Goal: Information Seeking & Learning: Learn about a topic

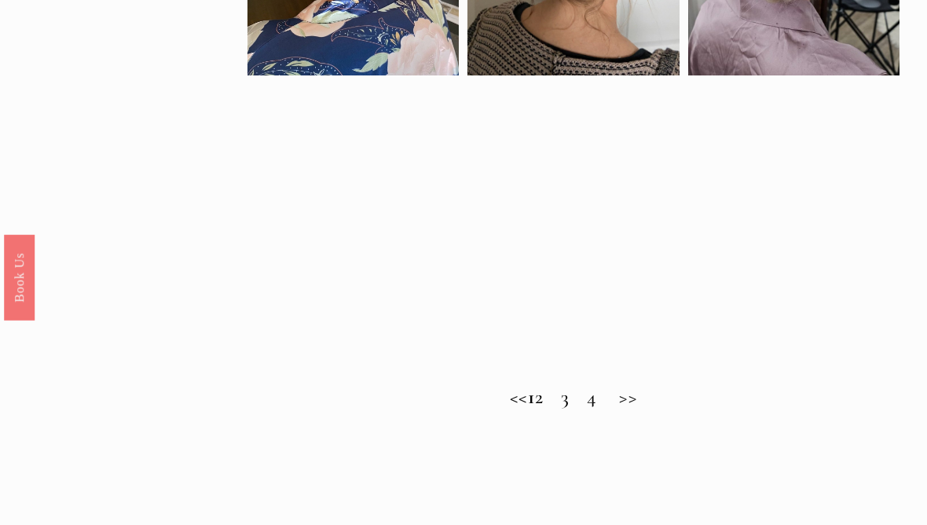
scroll to position [895, 0]
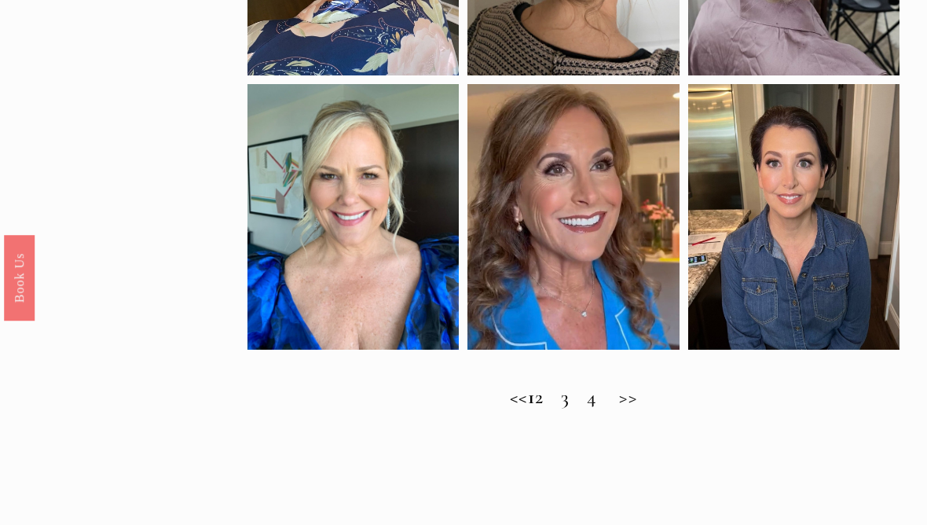
click at [648, 408] on h2 "<< 1 2 3 4 >>" at bounding box center [572, 398] width 651 height 24
click at [561, 405] on h2 "<< 1 2 3 4 >>" at bounding box center [572, 398] width 651 height 24
click at [503, 405] on h2 "<< 1 2 3 4 >>" at bounding box center [572, 398] width 651 height 24
click at [646, 409] on h2 "<< 1 2 3 4 >>" at bounding box center [572, 398] width 651 height 24
click at [632, 409] on h2 "<< 1 2 3 4 >>" at bounding box center [572, 398] width 651 height 24
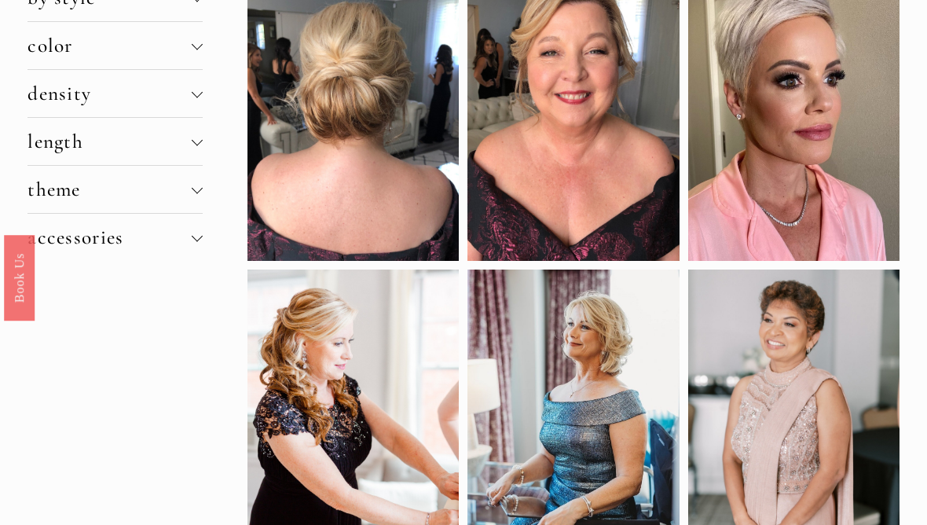
scroll to position [0, 0]
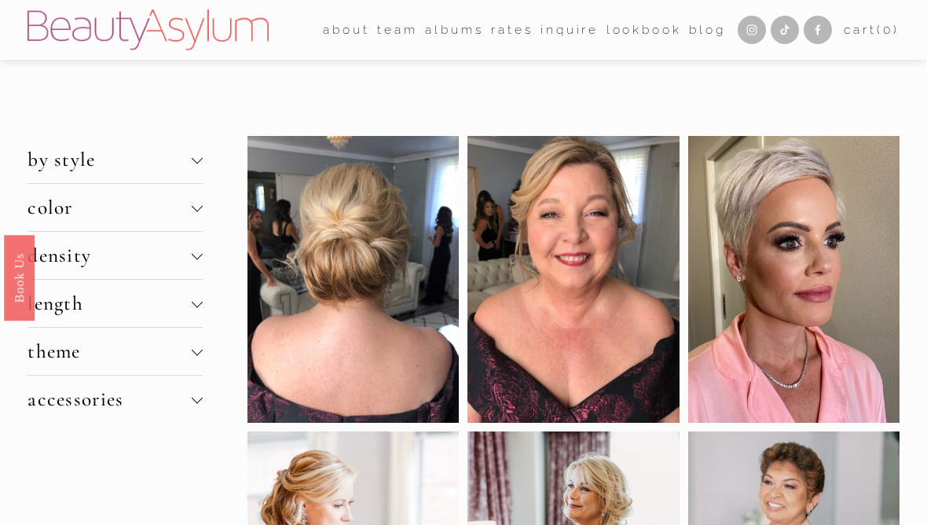
click at [201, 301] on button "length" at bounding box center [114, 303] width 174 height 47
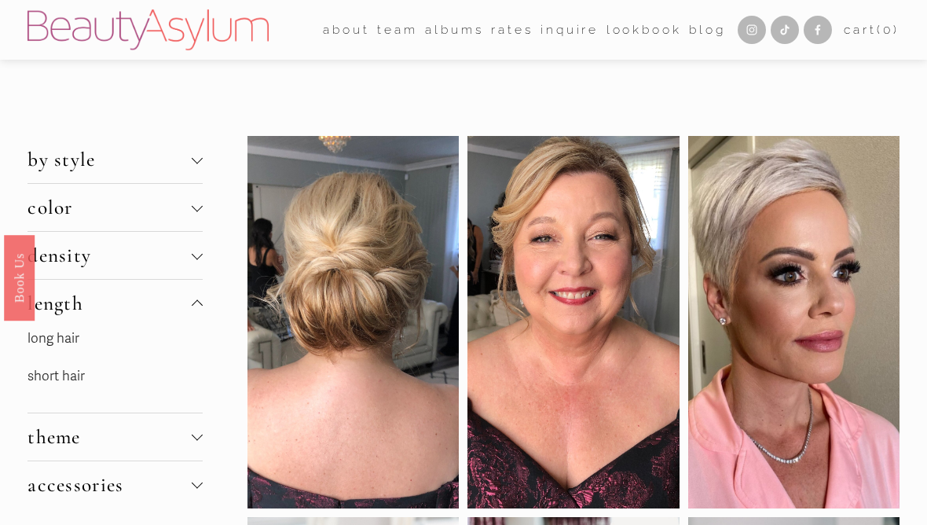
click at [64, 384] on link "short hair" at bounding box center [55, 376] width 57 height 16
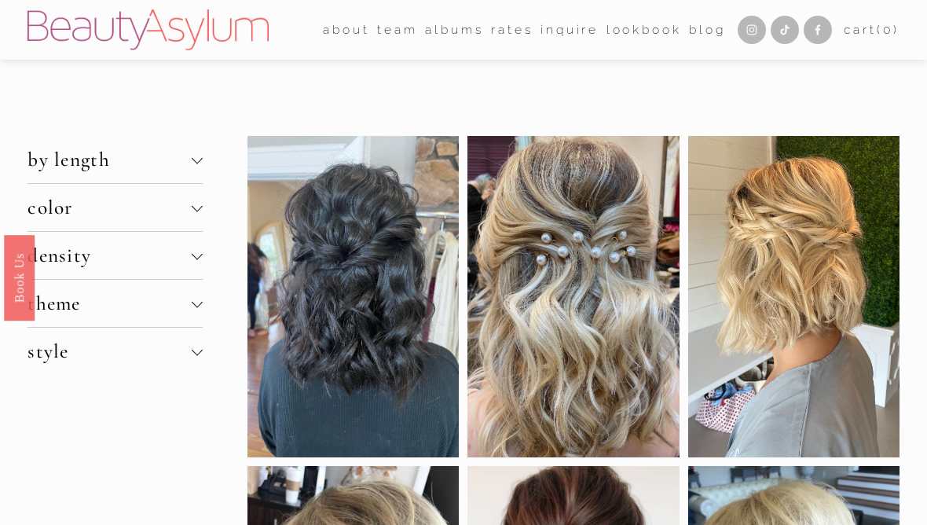
click at [197, 165] on div at bounding box center [197, 159] width 11 height 11
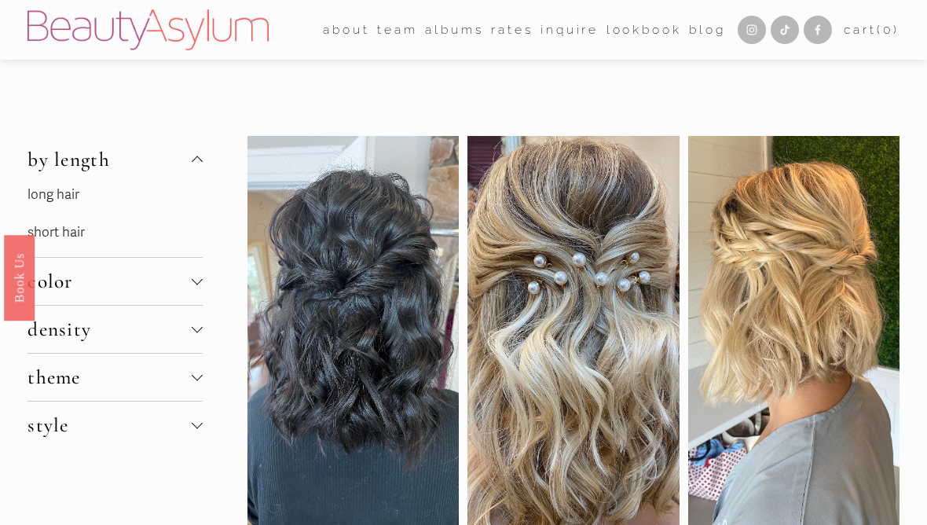
click at [60, 239] on link "short hair" at bounding box center [55, 232] width 57 height 16
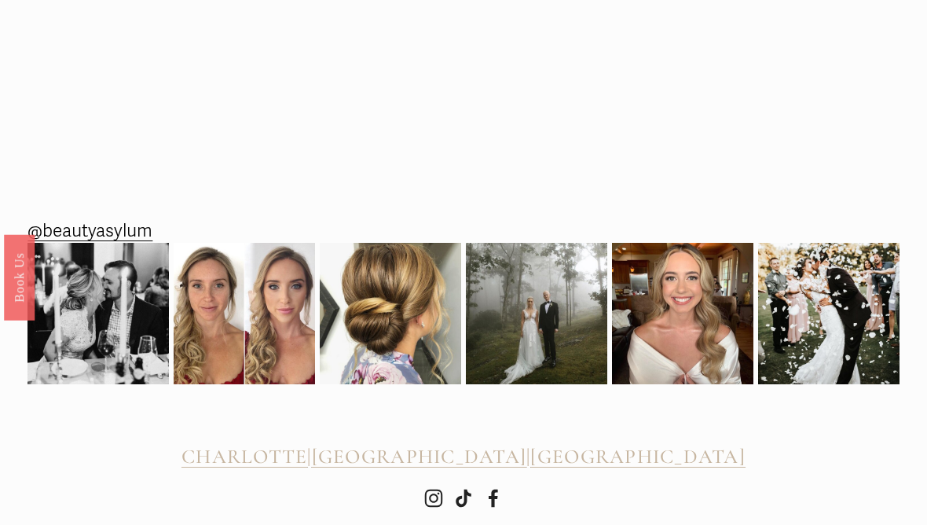
scroll to position [1726, 0]
